Goal: Transaction & Acquisition: Purchase product/service

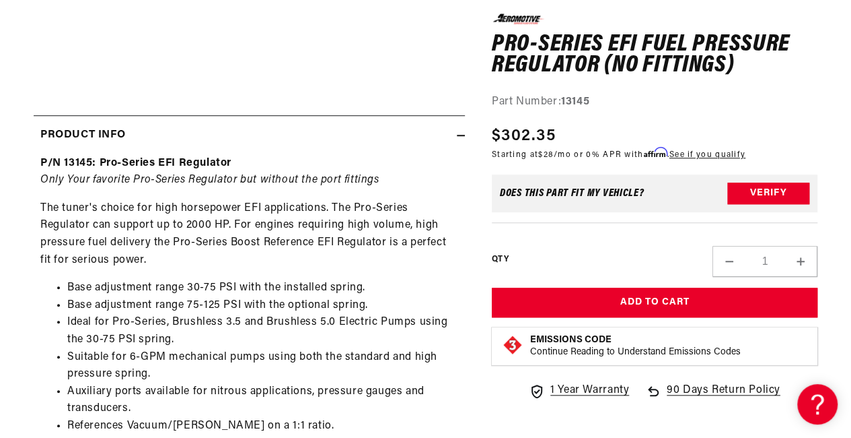
scroll to position [498, 0]
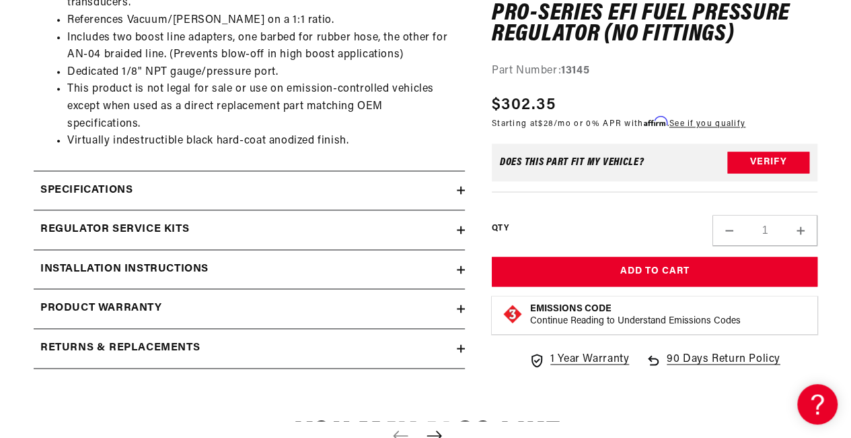
drag, startPoint x: 855, startPoint y: 94, endPoint x: 853, endPoint y: 258, distance: 164.9
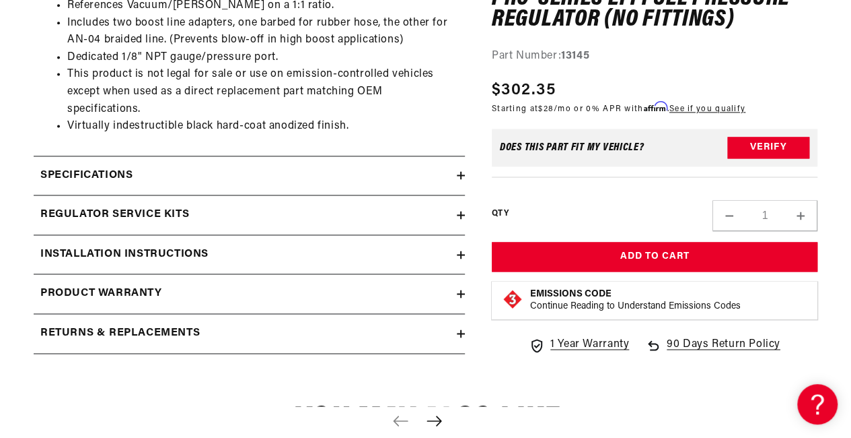
click at [423, 168] on div "Specifications" at bounding box center [245, 176] width 423 height 18
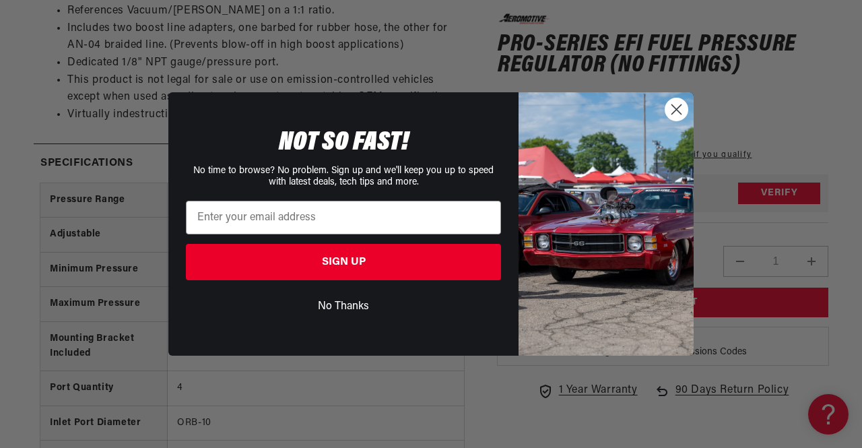
click at [683, 110] on circle "Close dialog" at bounding box center [676, 109] width 22 height 22
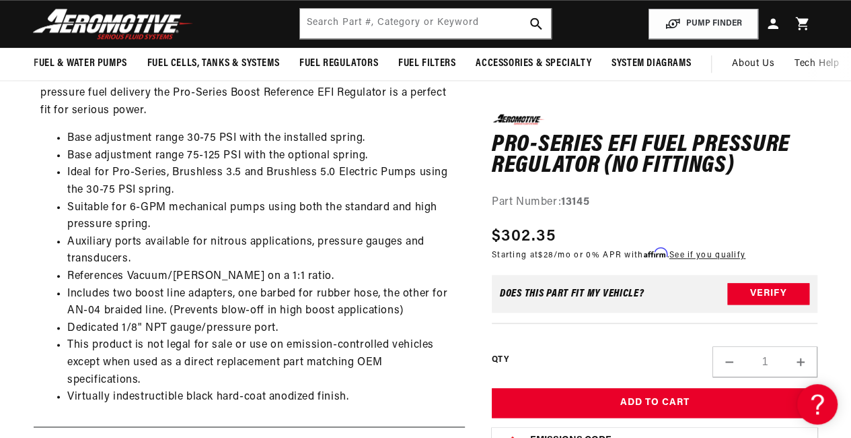
scroll to position [642, 0]
click at [0, 306] on section "0.0 star rating Write a review Pro-Series EFI Fuel Pressure Regulator (No Fitti…" at bounding box center [425, 291] width 851 height 1518
click at [1, 328] on section "0.0 star rating Write a review Pro-Series EFI Fuel Pressure Regulator (No Fitti…" at bounding box center [425, 291] width 851 height 1518
click at [0, 324] on section "0.0 star rating Write a review Pro-Series EFI Fuel Pressure Regulator (No Fitti…" at bounding box center [425, 291] width 851 height 1518
click at [1, 289] on section "0.0 star rating Write a review Pro-Series EFI Fuel Pressure Regulator (No Fitti…" at bounding box center [425, 291] width 851 height 1518
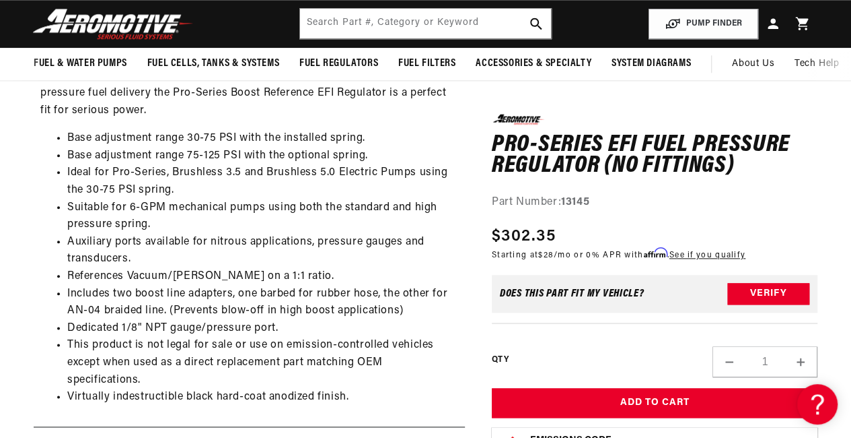
click at [2, 322] on section "0.0 star rating Write a review Pro-Series EFI Fuel Pressure Regulator (No Fitti…" at bounding box center [425, 291] width 851 height 1518
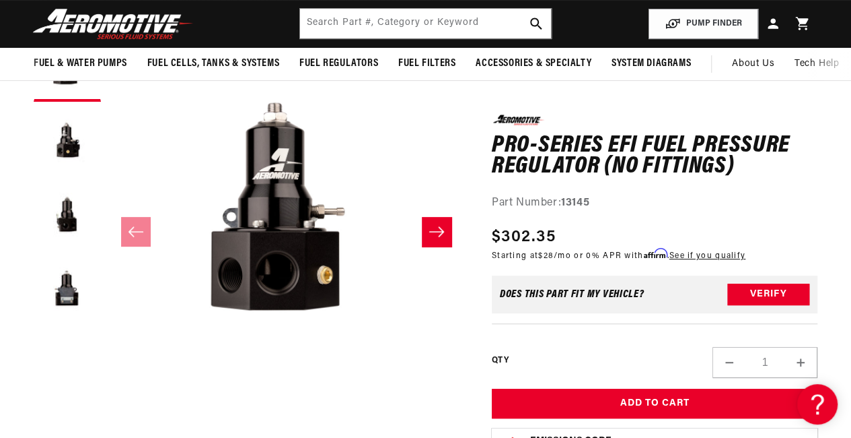
scroll to position [0, 0]
